Goal: Transaction & Acquisition: Book appointment/travel/reservation

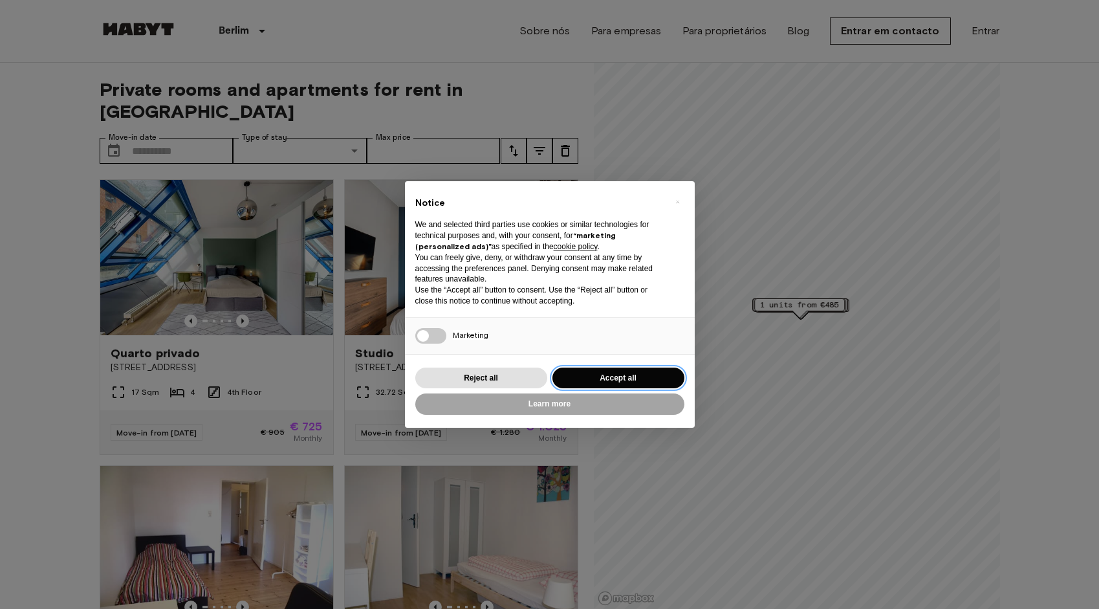
click at [614, 372] on button "Accept all" at bounding box center [618, 377] width 132 height 21
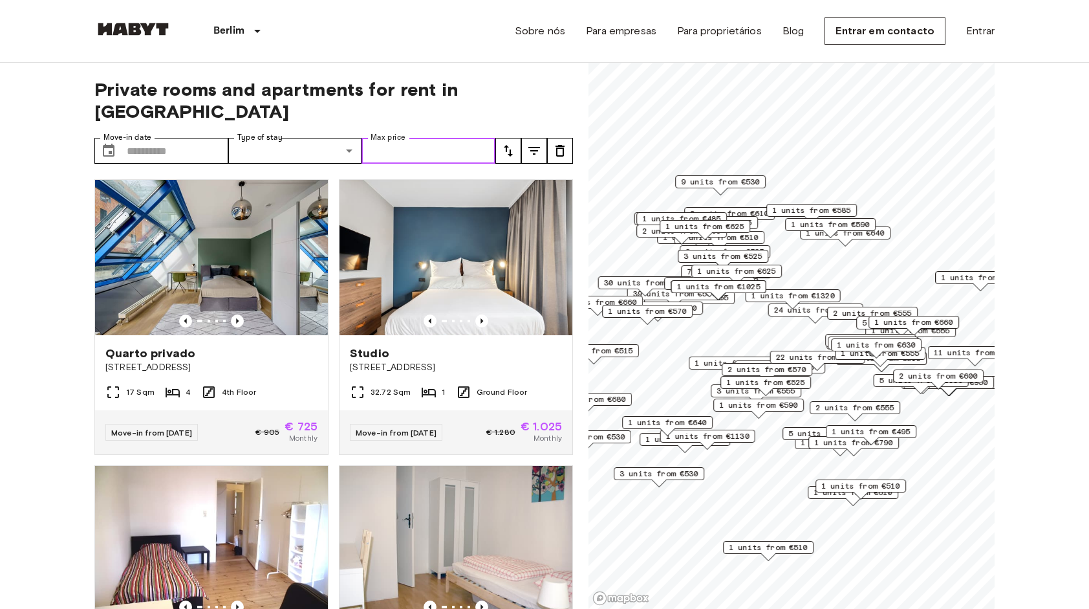
click at [416, 138] on input "Max price" at bounding box center [428, 151] width 134 height 26
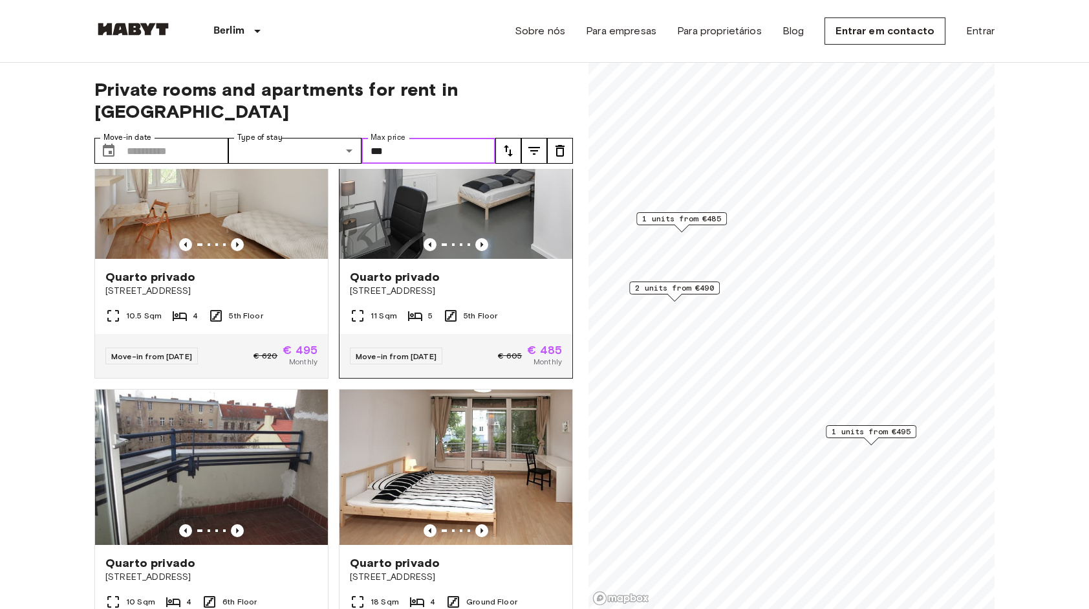
scroll to position [76, 0]
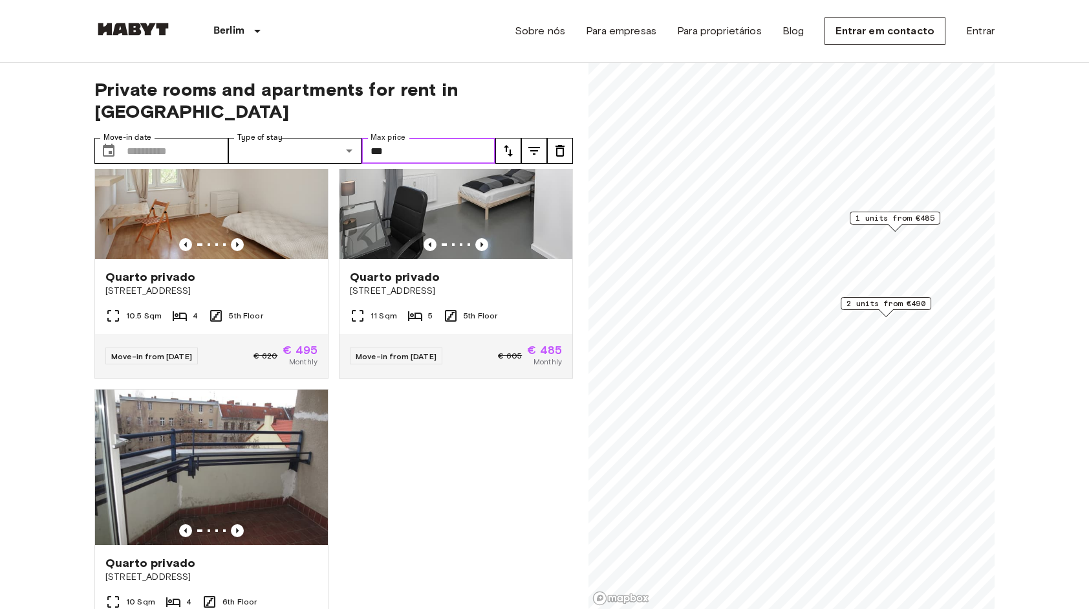
type input "***"
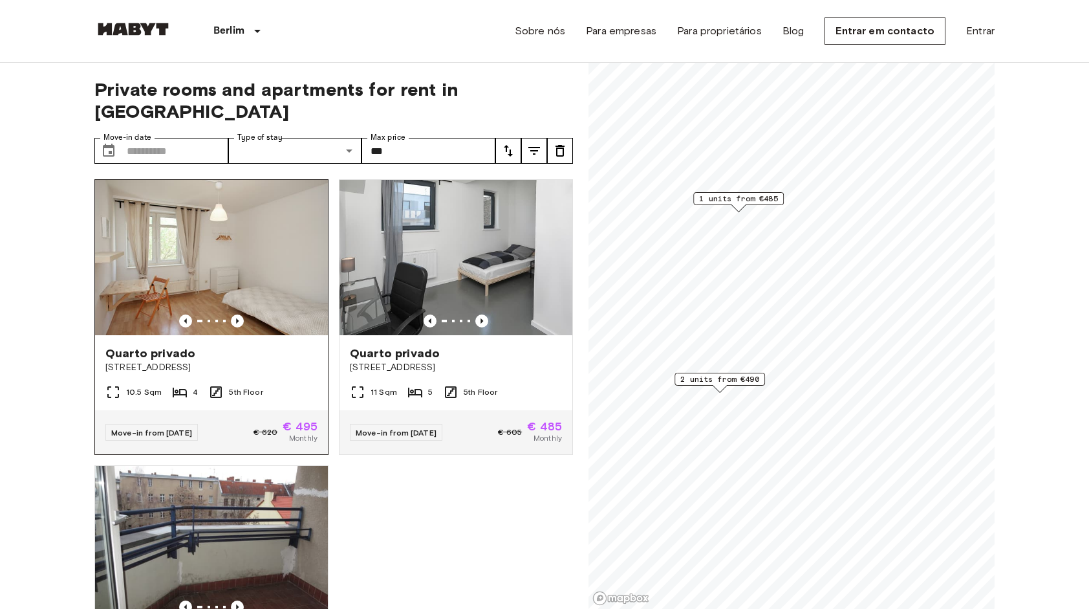
click at [217, 384] on div "10.5 Sqm 4 5th Floor" at bounding box center [211, 397] width 233 height 26
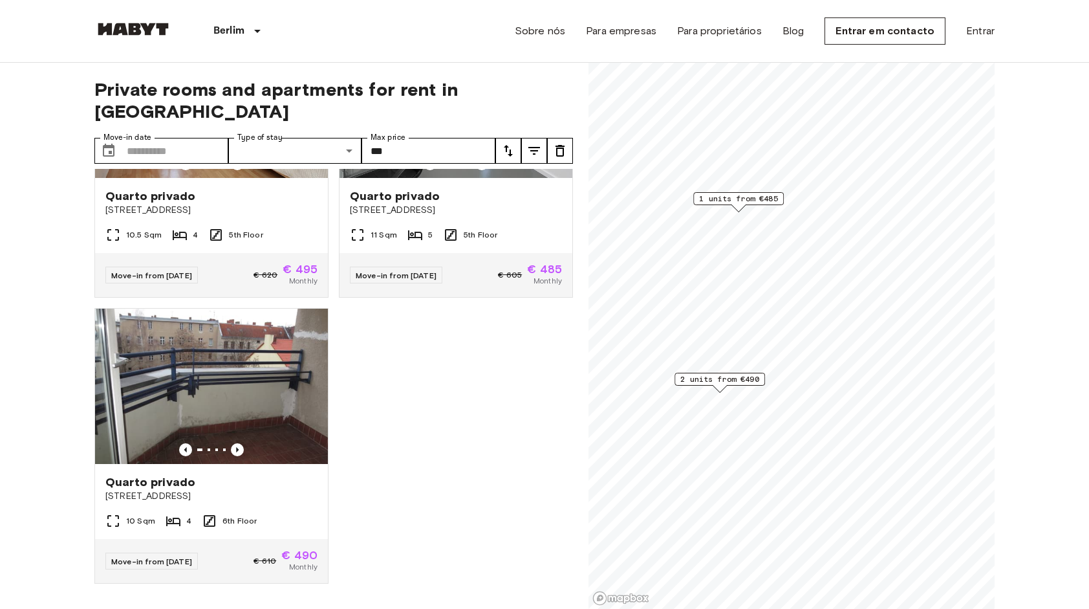
scroll to position [158, 0]
click at [460, 253] on div "Move-in from [DATE] € 605 € 485 Monthly" at bounding box center [455, 275] width 233 height 44
click at [280, 394] on img at bounding box center [211, 385] width 233 height 155
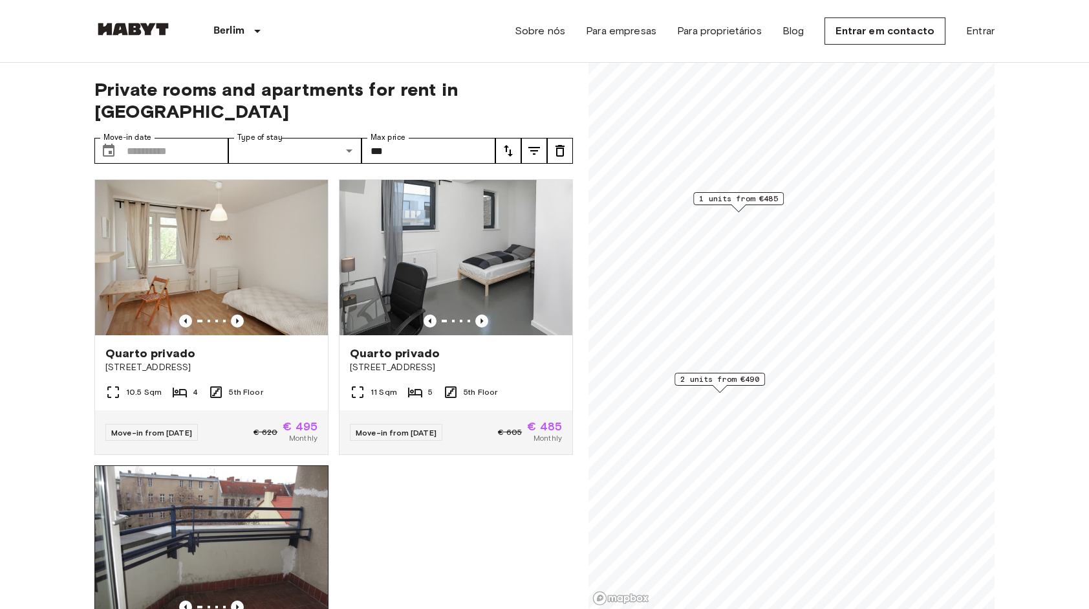
scroll to position [0, 0]
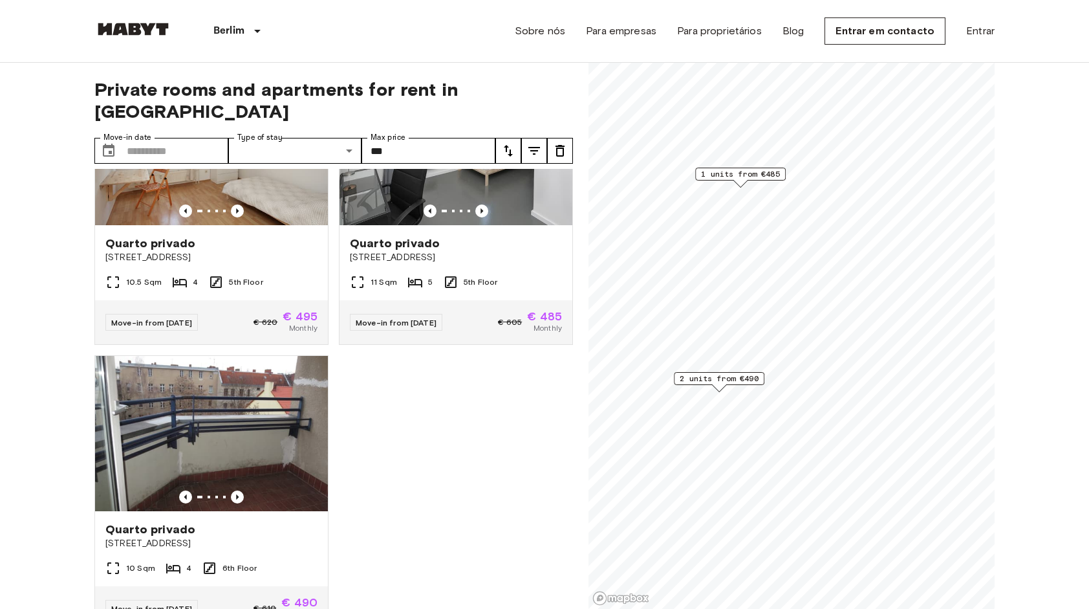
scroll to position [16, 0]
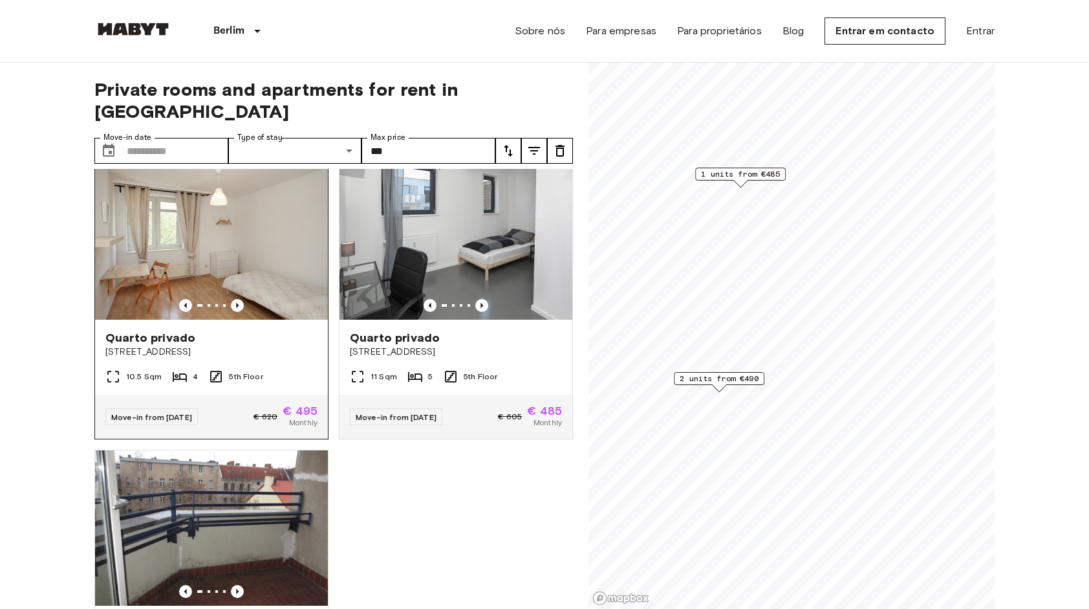
click at [268, 345] on span "[STREET_ADDRESS]" at bounding box center [211, 351] width 212 height 13
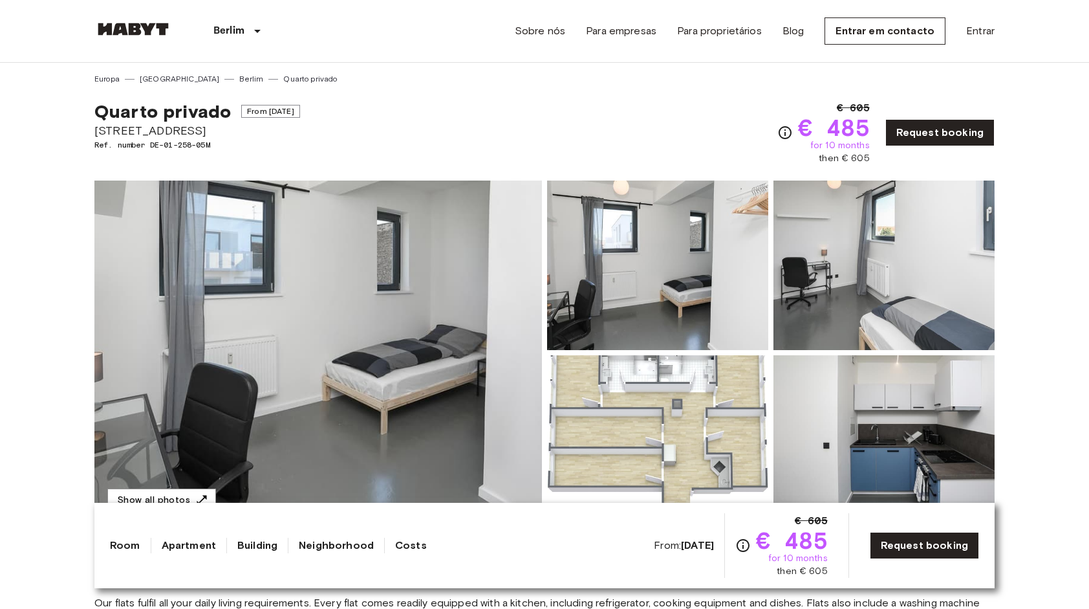
click at [336, 137] on div "Quarto privado From Oct 19 2025 Müllerstraße 55A Ref. number DE-01-258-05M € 60…" at bounding box center [544, 125] width 900 height 80
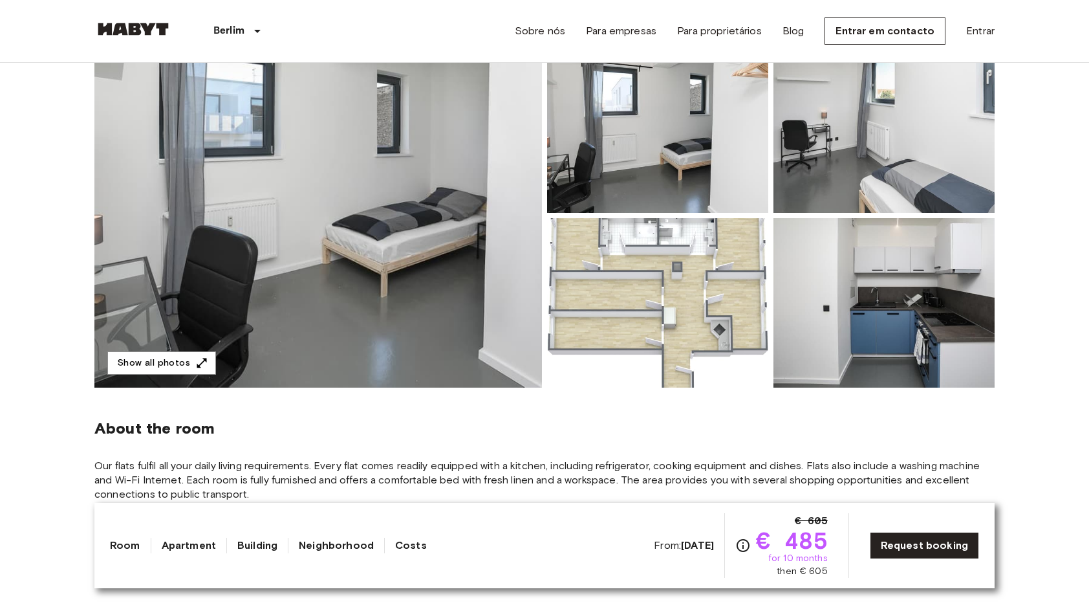
scroll to position [5, 0]
